Goal: Download file/media

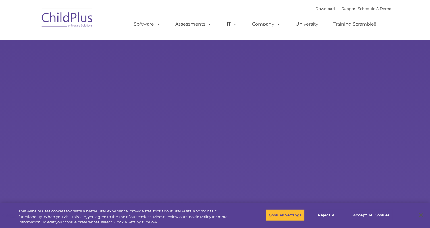
select select "MEDIUM"
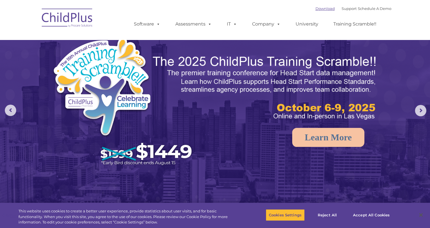
click at [320, 9] on link "Download" at bounding box center [324, 8] width 19 height 5
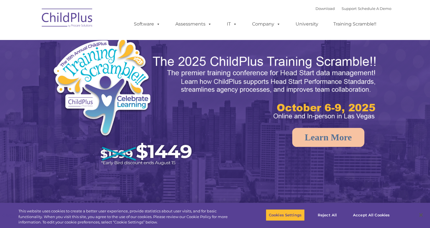
select select "MEDIUM"
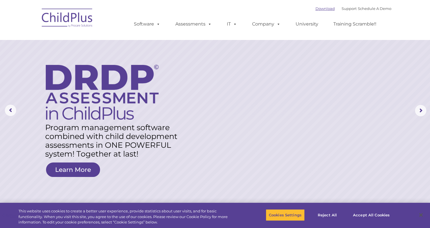
click at [315, 7] on link "Download" at bounding box center [324, 8] width 19 height 5
